Goal: Find specific page/section: Find specific page/section

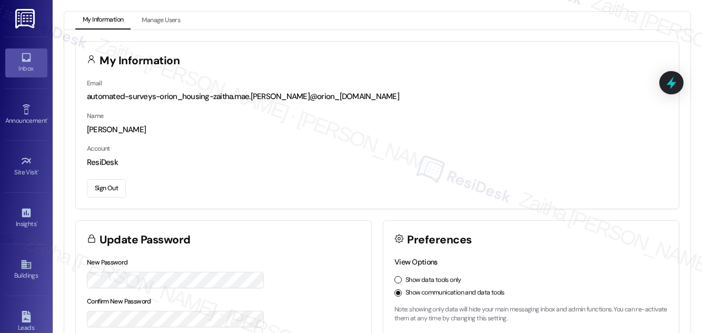
click at [25, 67] on div "Inbox" at bounding box center [26, 68] width 53 height 11
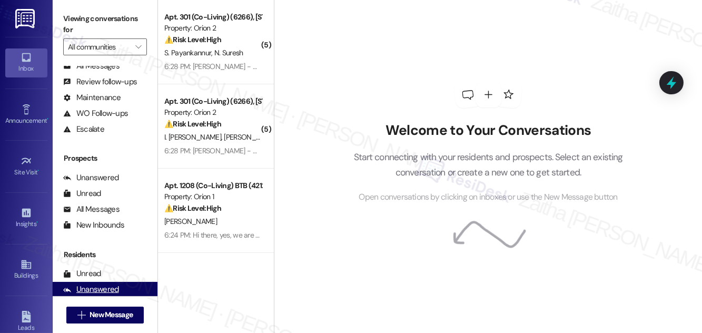
scroll to position [139, 0]
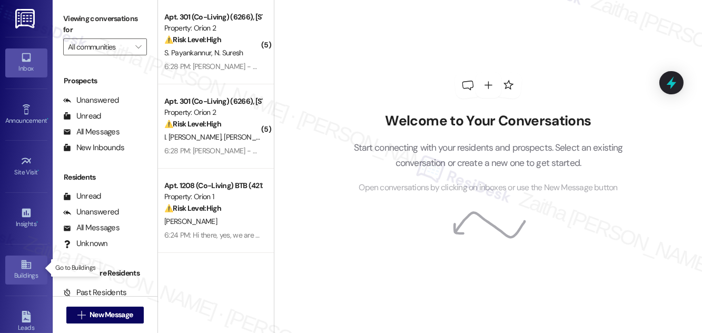
click at [26, 270] on div "Buildings" at bounding box center [26, 275] width 53 height 11
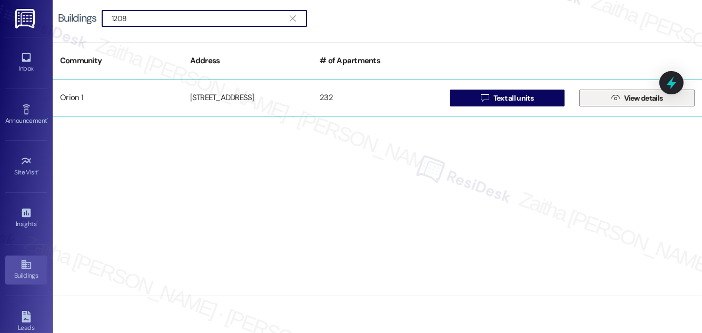
type input "1208"
click at [651, 98] on span "View details" at bounding box center [643, 98] width 39 height 11
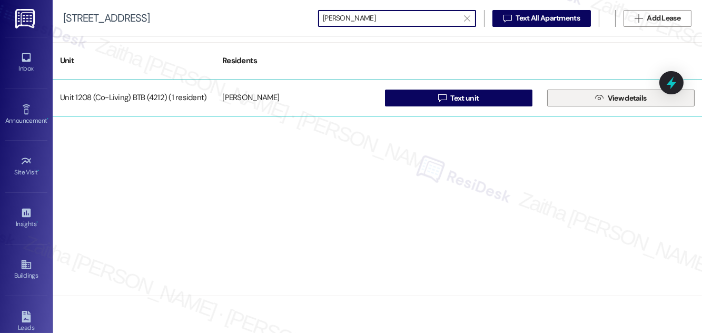
type input "keith"
click at [632, 100] on span "View details" at bounding box center [626, 98] width 39 height 11
